Goal: Information Seeking & Learning: Learn about a topic

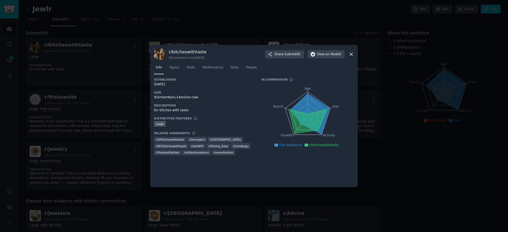
drag, startPoint x: 261, startPoint y: 22, endPoint x: 281, endPoint y: 24, distance: 19.6
click at [261, 22] on div at bounding box center [254, 116] width 508 height 232
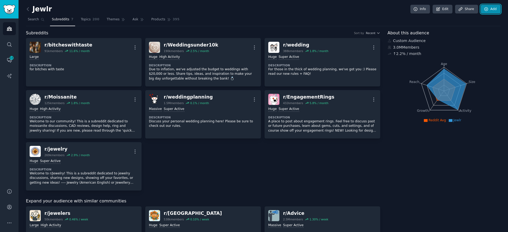
click at [495, 10] on link "Add" at bounding box center [491, 9] width 20 height 9
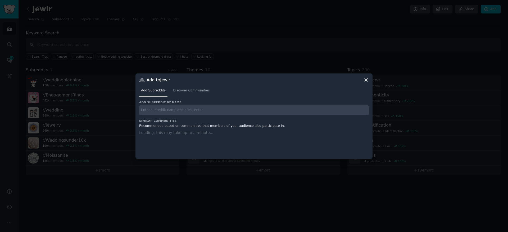
click at [188, 106] on input "text" at bounding box center [254, 110] width 230 height 10
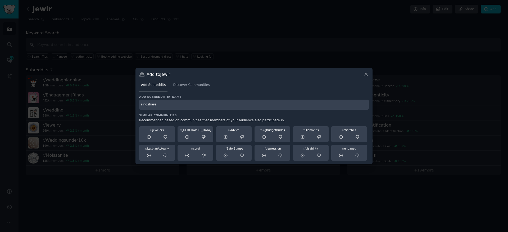
type input "ringshare"
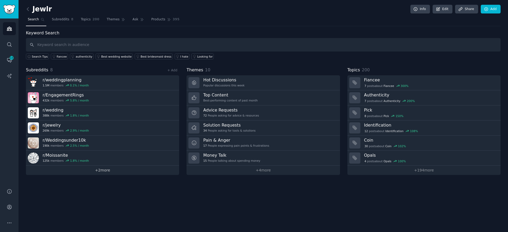
click at [106, 172] on link "+ 2 more" at bounding box center [102, 170] width 153 height 9
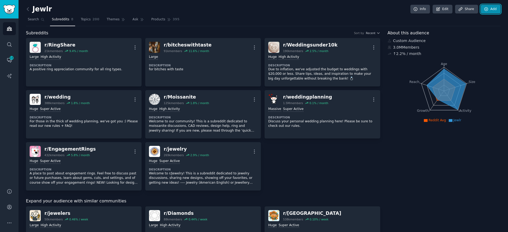
click at [487, 10] on link "Add" at bounding box center [491, 9] width 20 height 9
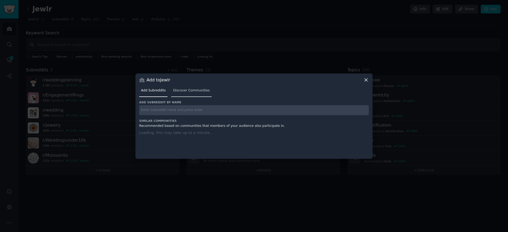
click at [173, 88] on span "Discover Communities" at bounding box center [191, 90] width 37 height 5
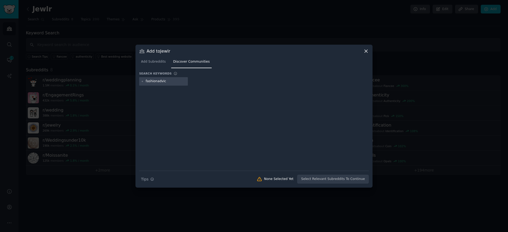
type input "fashionadvice"
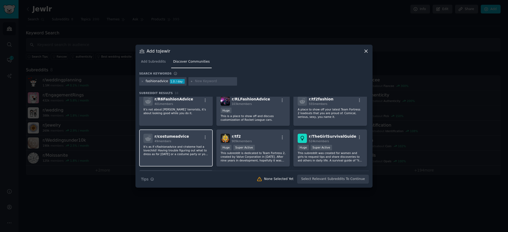
scroll to position [45, 0]
click at [144, 81] on div "fashionadvice 1.0 / day" at bounding box center [162, 81] width 47 height 8
click at [143, 80] on icon at bounding box center [142, 81] width 3 height 3
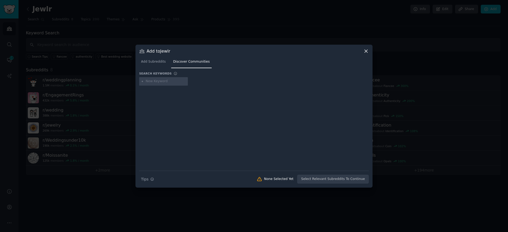
click at [147, 83] on input "text" at bounding box center [166, 81] width 40 height 5
type input "malefashionadvice"
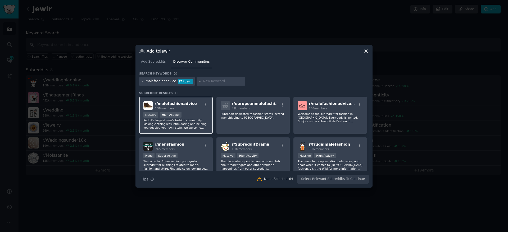
click at [204, 128] on p "Reddit's largest men's fashion community. Making clothing less intimidating and…" at bounding box center [175, 123] width 65 height 11
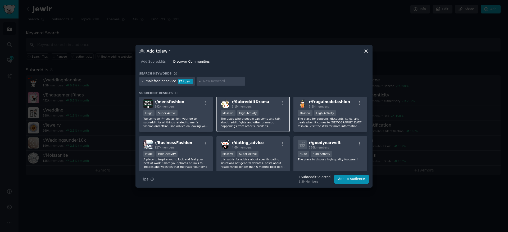
scroll to position [47, 0]
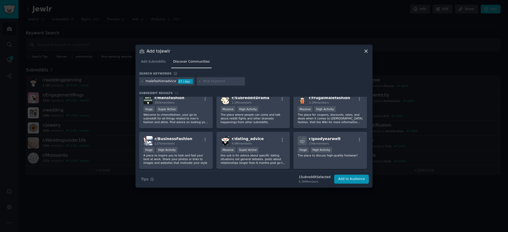
click at [148, 82] on div "malefashionadvice" at bounding box center [161, 81] width 30 height 5
click at [146, 81] on div "malefashionadvice" at bounding box center [161, 81] width 30 height 5
copy div "malefashionadvice"
click at [213, 79] on input "text" at bounding box center [223, 81] width 40 height 5
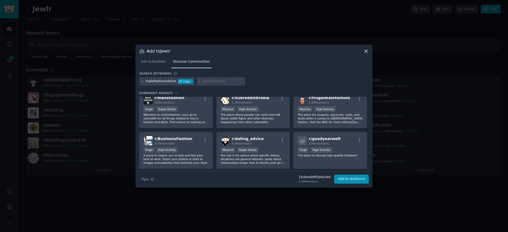
paste input "malefashionadvice"
click at [142, 82] on icon at bounding box center [142, 81] width 3 height 3
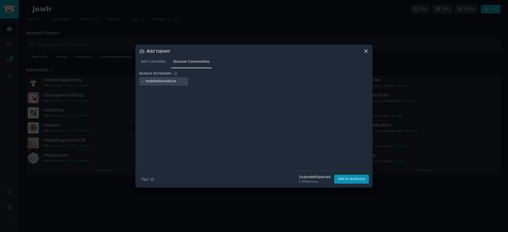
click at [146, 82] on input "malefashionadvice" at bounding box center [166, 81] width 40 height 5
type input "femalefashionadvice"
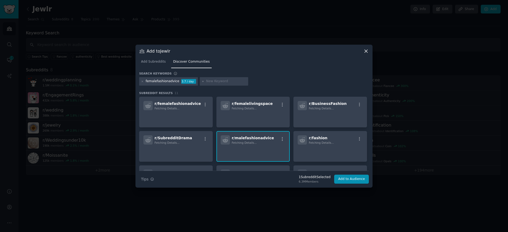
click at [174, 102] on span "r/ femalefashionadvice" at bounding box center [177, 104] width 46 height 4
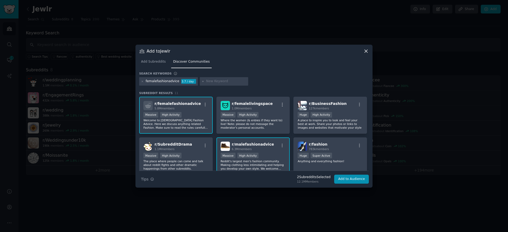
click at [145, 81] on div "femalefashionadvice 3.7 / day" at bounding box center [168, 81] width 59 height 8
click at [143, 82] on icon at bounding box center [142, 81] width 3 height 3
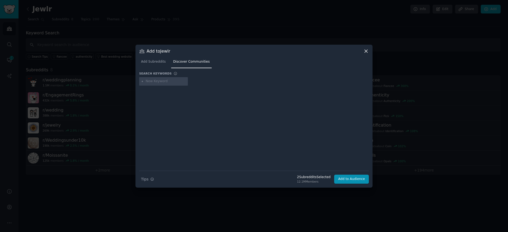
click at [156, 80] on input "text" at bounding box center [166, 81] width 40 height 5
type input "fashionwomens35"
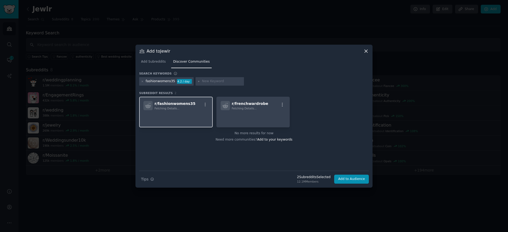
click at [172, 112] on p at bounding box center [175, 117] width 65 height 11
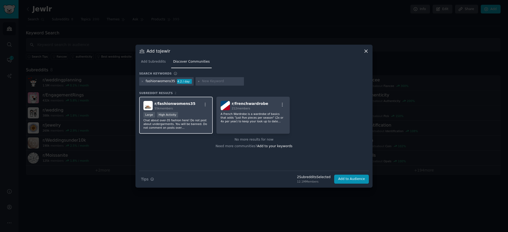
click at [200, 115] on div ">= 80th percentile for submissions / day Large High Activity" at bounding box center [175, 115] width 65 height 7
click at [364, 178] on button "Add to Audience" at bounding box center [351, 179] width 35 height 9
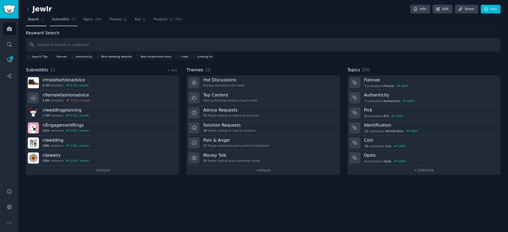
click at [63, 24] on link "Subreddits 11" at bounding box center [64, 20] width 28 height 11
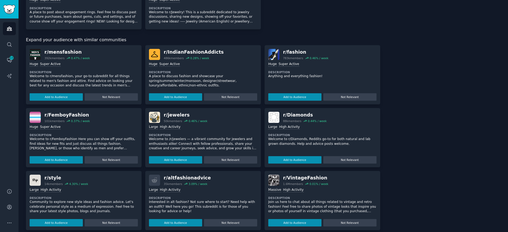
scroll to position [190, 0]
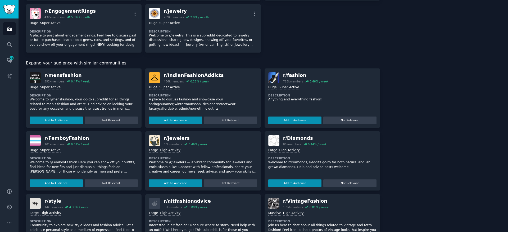
click at [308, 143] on div "0.44 % / week" at bounding box center [317, 145] width 19 height 4
click at [284, 76] on div "r/ fashion" at bounding box center [305, 75] width 45 height 7
click at [272, 80] on img at bounding box center [273, 77] width 11 height 11
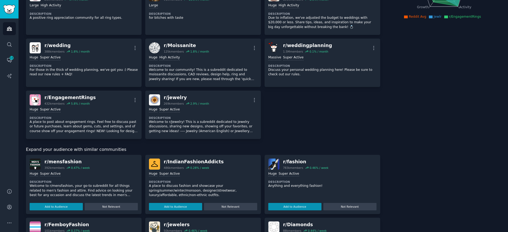
scroll to position [0, 0]
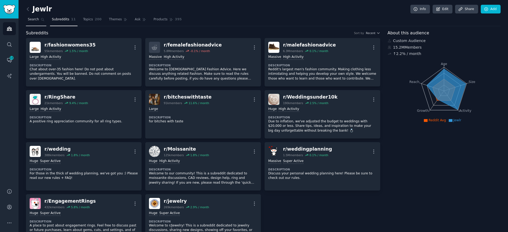
click at [37, 24] on link "Search" at bounding box center [36, 20] width 20 height 11
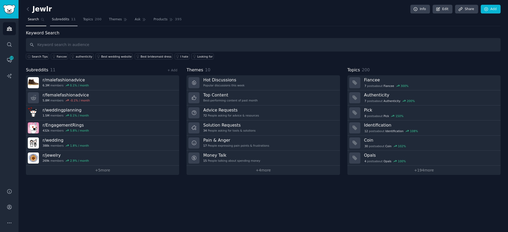
click at [65, 22] on span "Subreddits" at bounding box center [60, 19] width 17 height 5
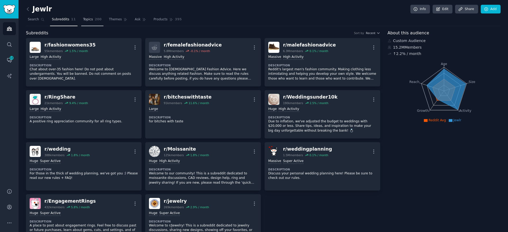
click at [91, 21] on link "Topics 200" at bounding box center [92, 20] width 22 height 11
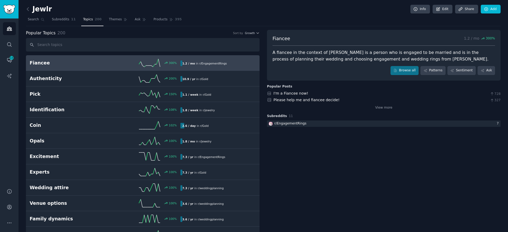
click at [256, 35] on div "Popular Topics 200 Sort by Growth" at bounding box center [143, 33] width 234 height 7
click at [256, 33] on icon "button" at bounding box center [258, 33] width 4 height 4
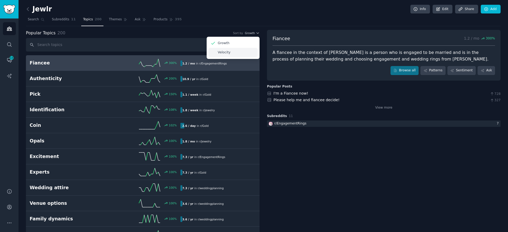
click at [239, 50] on div "Velocity" at bounding box center [232, 52] width 49 height 9
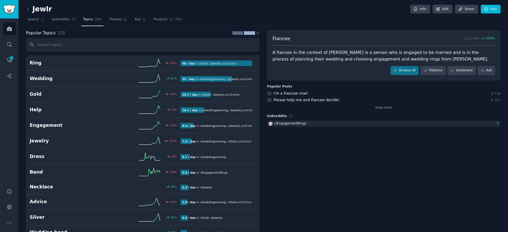
click at [201, 32] on div "Popular Topics 200 Sort by Velocity" at bounding box center [143, 33] width 234 height 7
click at [154, 19] on span "Products" at bounding box center [160, 19] width 14 height 5
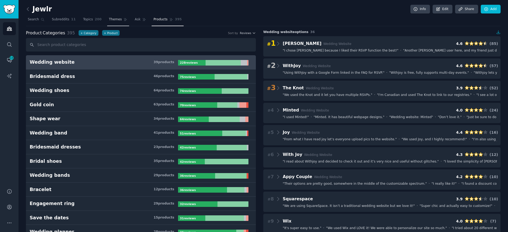
click at [109, 21] on span "Themes" at bounding box center [115, 19] width 13 height 5
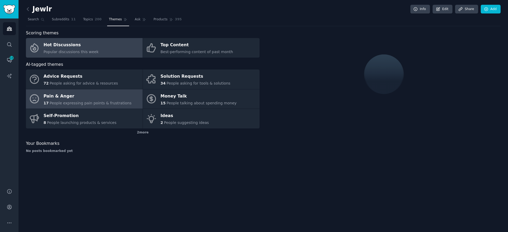
click at [92, 103] on span "People expressing pain points & frustrations" at bounding box center [90, 103] width 82 height 4
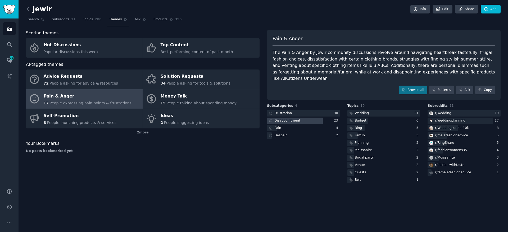
click at [312, 118] on div at bounding box center [295, 121] width 56 height 7
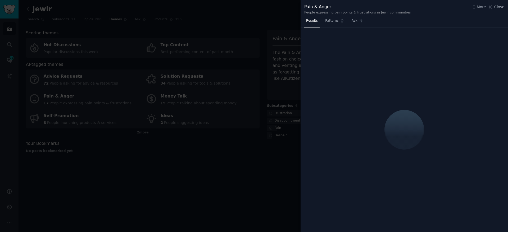
click at [267, 136] on div at bounding box center [254, 116] width 508 height 232
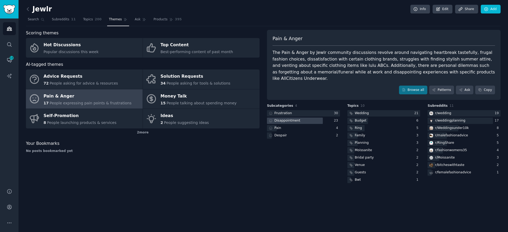
click at [298, 118] on div "Disappointment" at bounding box center [287, 120] width 26 height 5
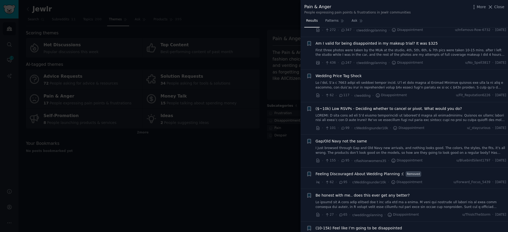
scroll to position [36, 0]
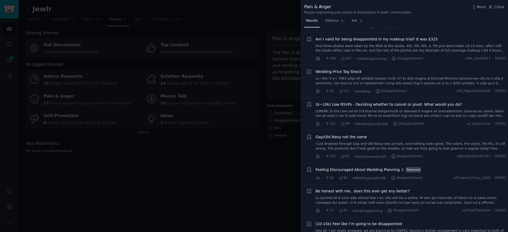
click at [262, 160] on div at bounding box center [254, 116] width 508 height 232
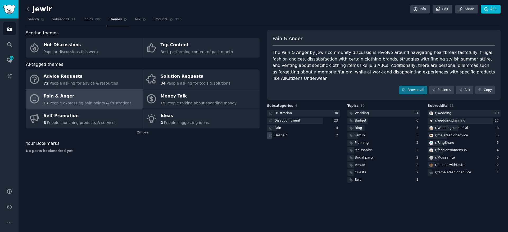
click at [287, 133] on div "Despair" at bounding box center [303, 136] width 73 height 7
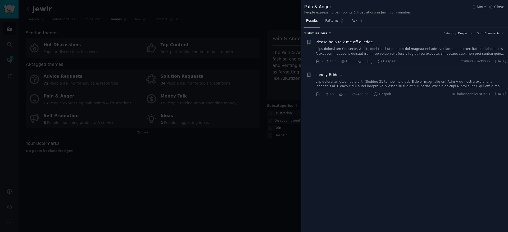
click at [281, 138] on div at bounding box center [254, 116] width 508 height 232
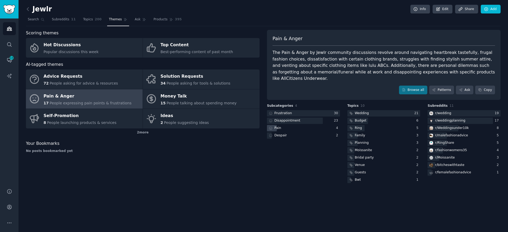
click at [279, 125] on div "Pain" at bounding box center [274, 128] width 15 height 7
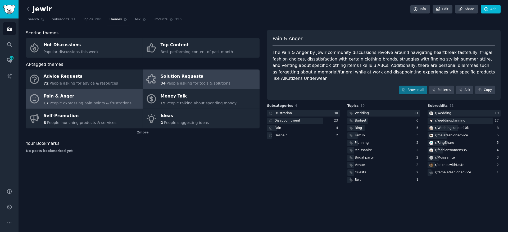
click at [166, 84] on span "People asking for tools & solutions" at bounding box center [198, 83] width 64 height 4
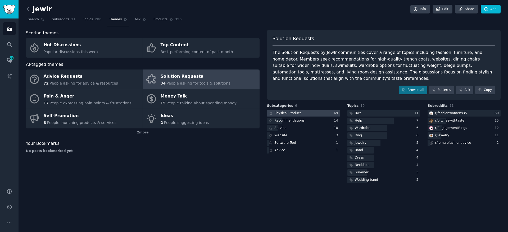
click at [318, 113] on div at bounding box center [303, 113] width 73 height 7
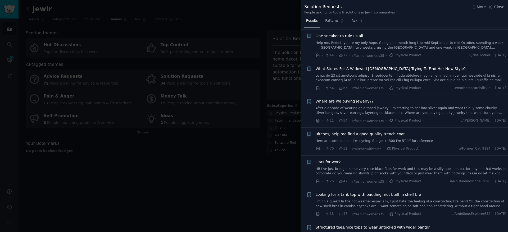
scroll to position [163, 0]
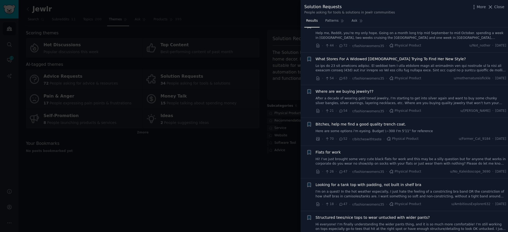
click at [233, 164] on div at bounding box center [254, 116] width 508 height 232
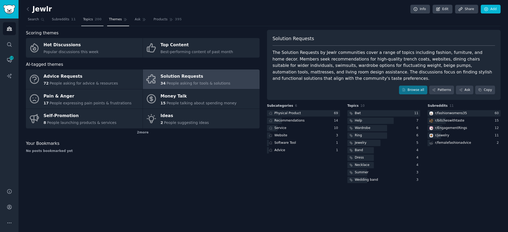
click at [96, 20] on span "200" at bounding box center [98, 19] width 7 height 5
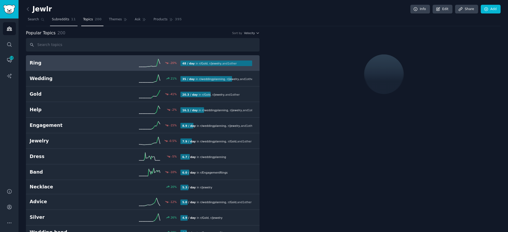
click at [60, 18] on span "Subreddits" at bounding box center [60, 19] width 17 height 5
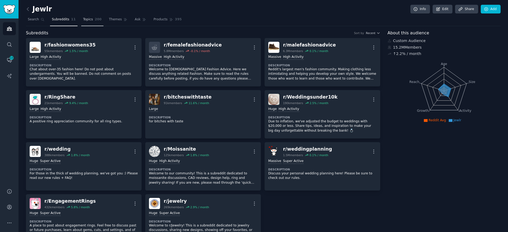
click at [89, 18] on span "Topics" at bounding box center [88, 19] width 10 height 5
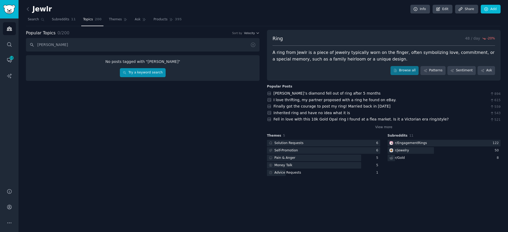
type input "[PERSON_NAME]"
click at [153, 71] on link "Try a keyword search" at bounding box center [143, 72] width 46 height 9
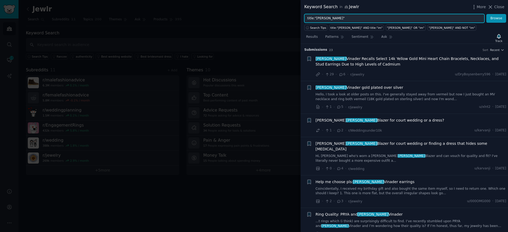
click at [339, 21] on input "title:"[PERSON_NAME]"" at bounding box center [394, 18] width 180 height 9
type input "cut and clarity"
click at [486, 14] on button "Browse" at bounding box center [496, 18] width 20 height 9
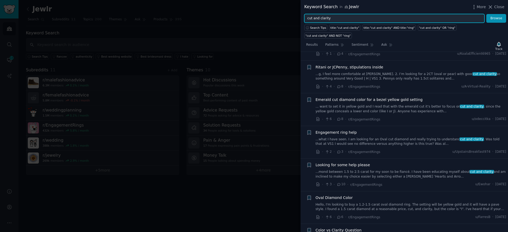
scroll to position [158, 0]
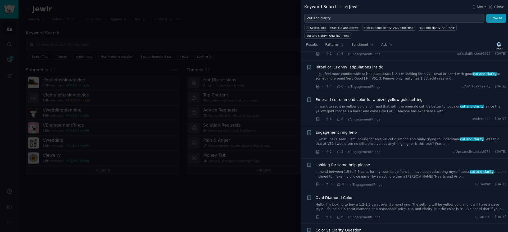
click at [193, 136] on div at bounding box center [254, 116] width 508 height 232
